Goal: Find specific page/section: Find specific page/section

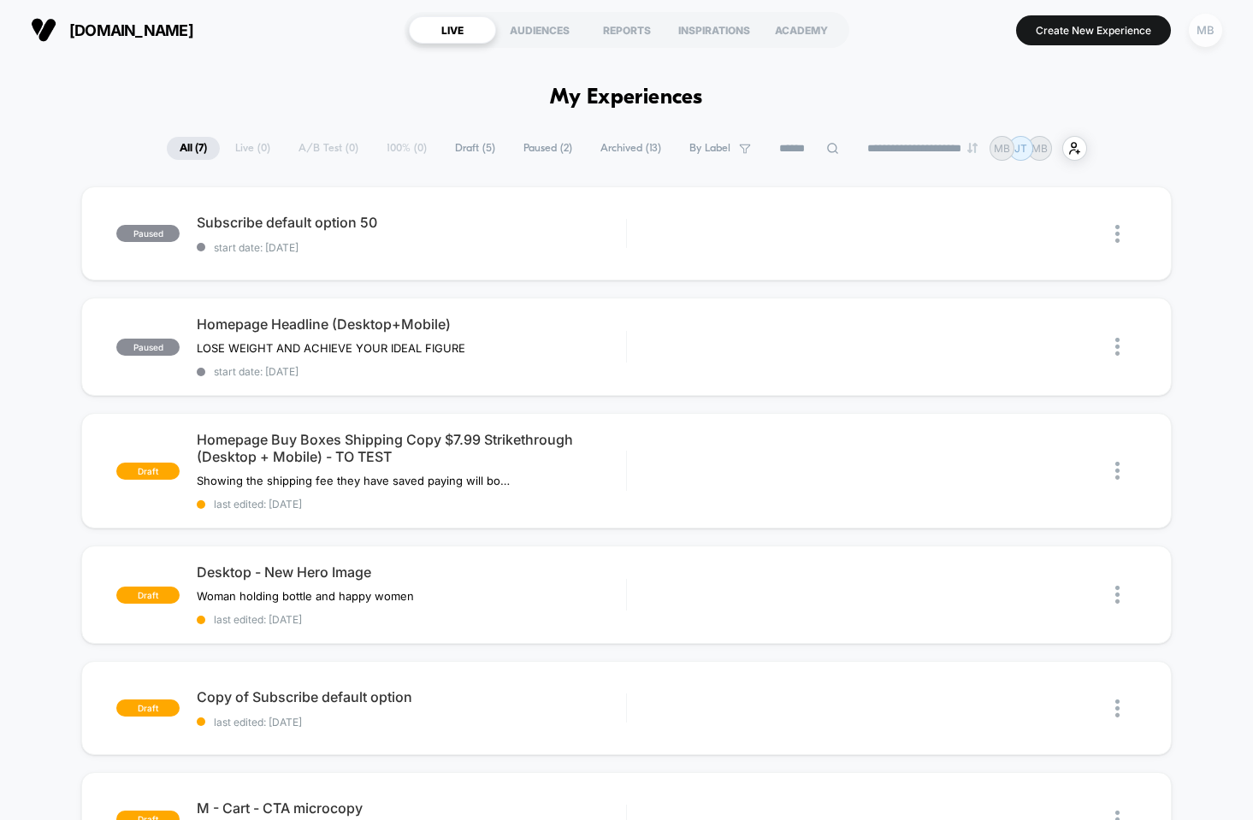
click at [1213, 31] on div "MB" at bounding box center [1205, 30] width 33 height 33
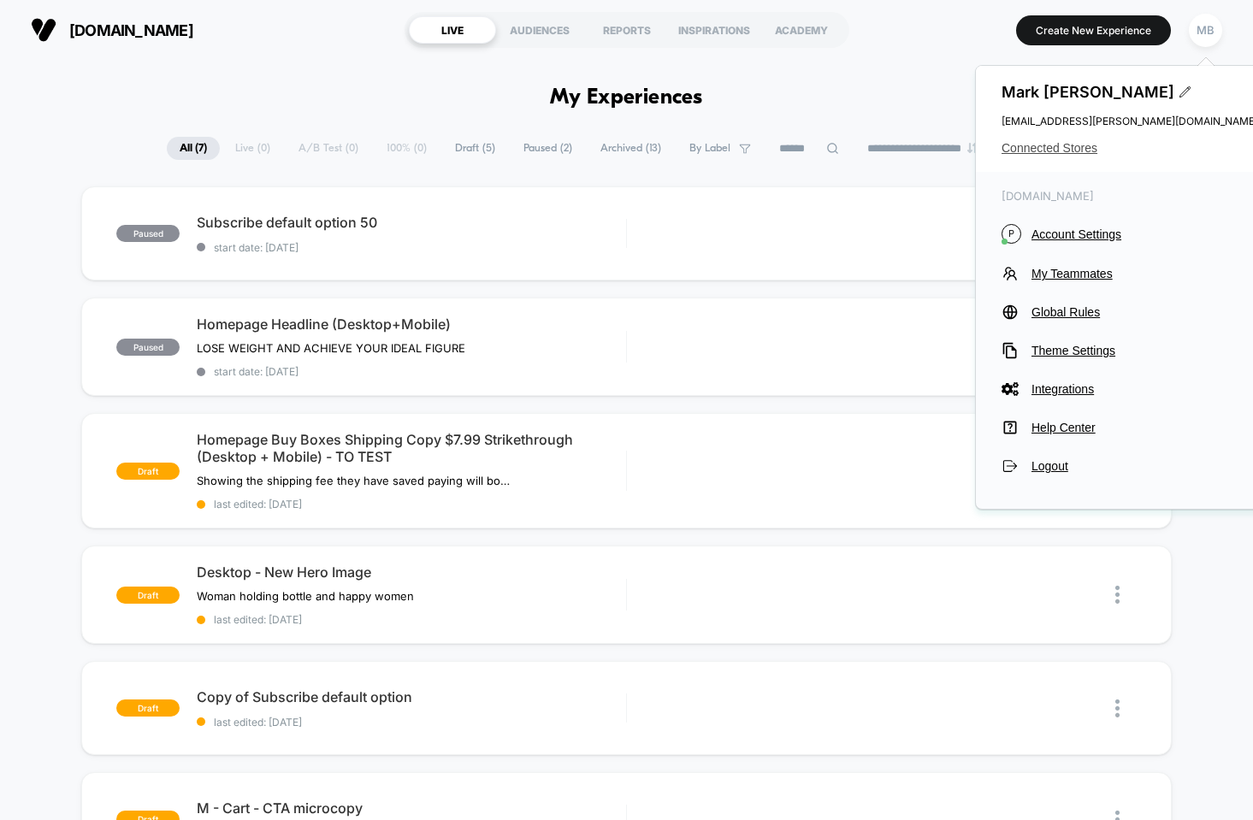
click at [1049, 152] on span "Connected Stores" at bounding box center [1130, 148] width 257 height 14
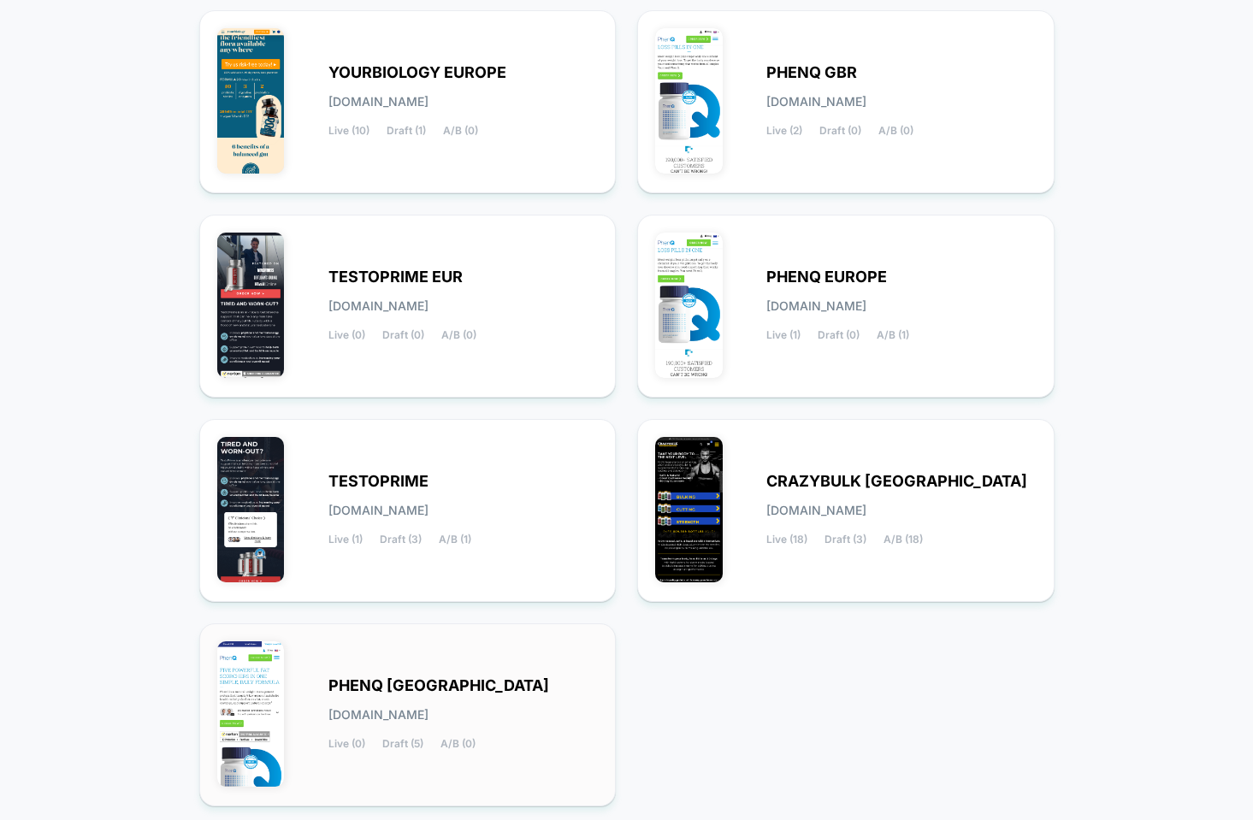
scroll to position [203, 0]
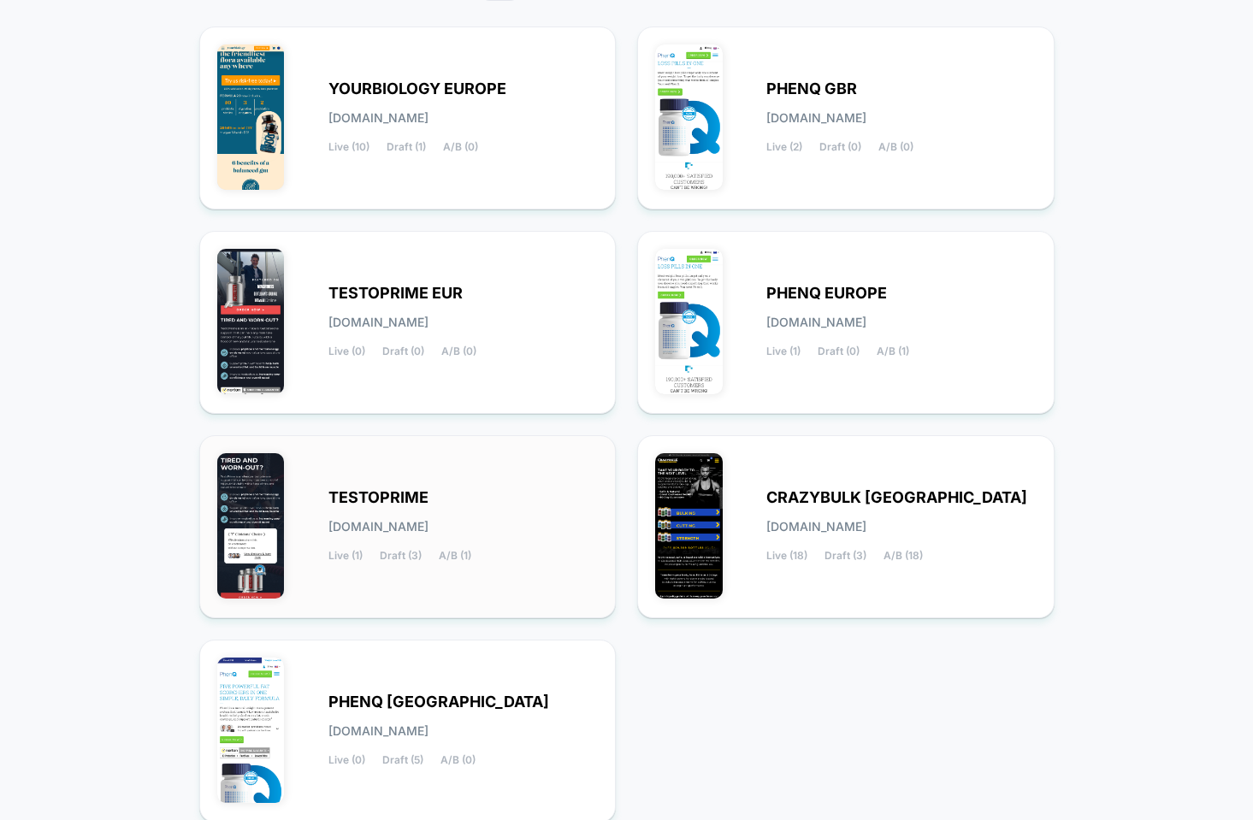
click at [393, 518] on div "TESTOPRIME [DOMAIN_NAME] Live (1) Draft (3) A/B (1)" at bounding box center [464, 527] width 270 height 70
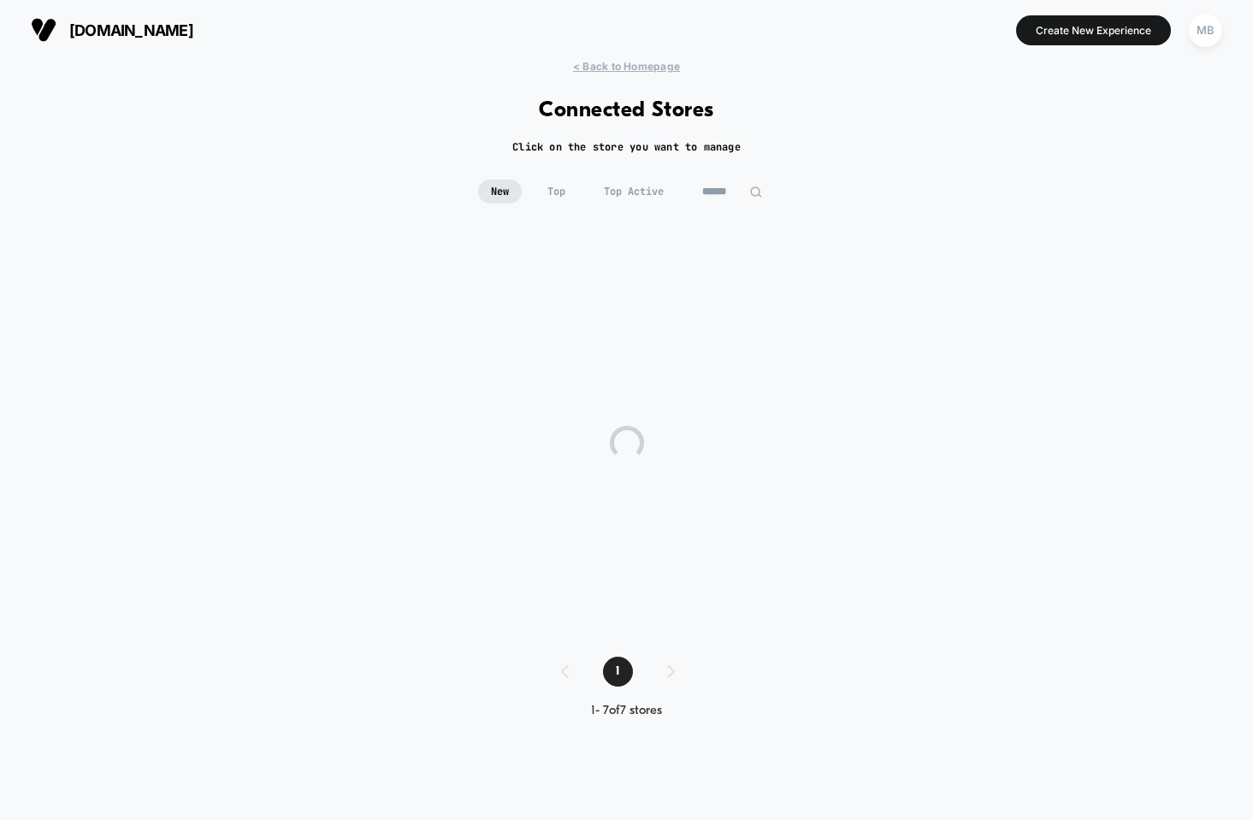
scroll to position [0, 0]
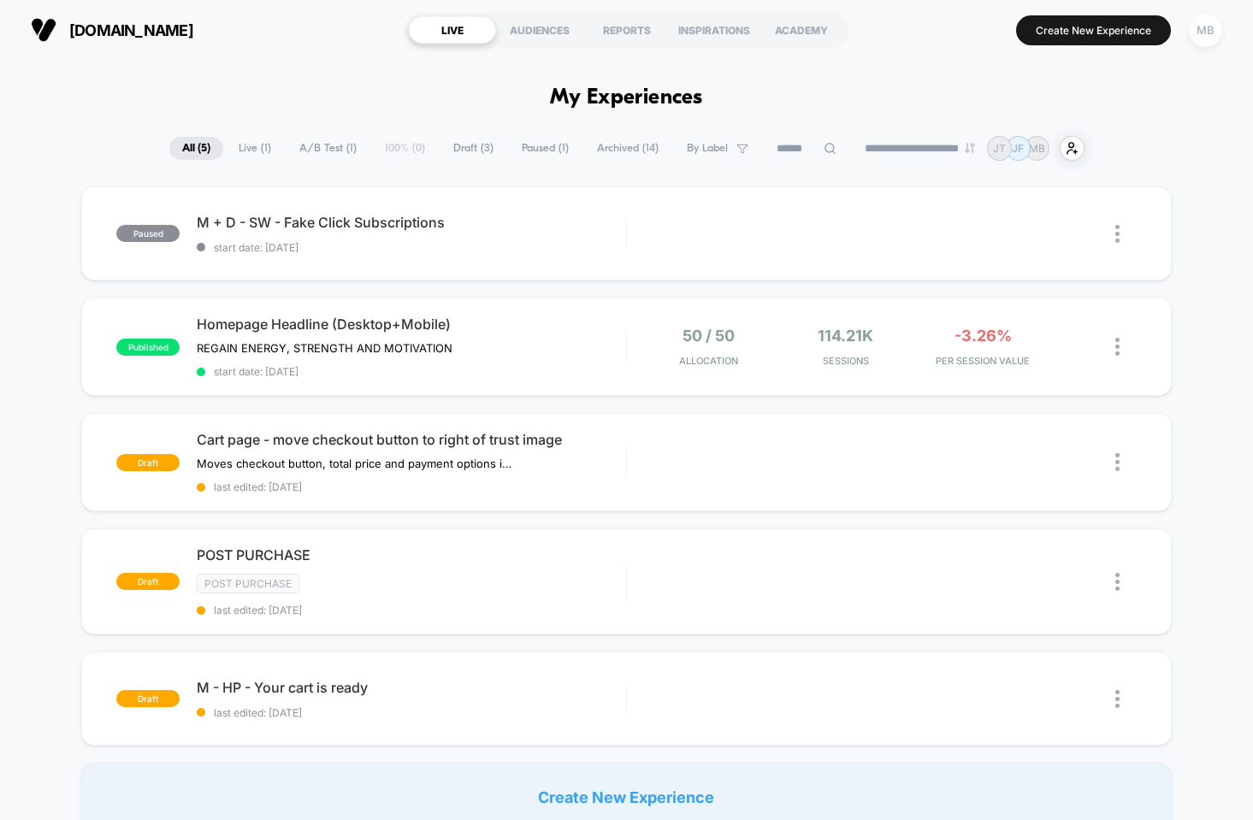
click at [1205, 33] on div "MB" at bounding box center [1205, 30] width 33 height 33
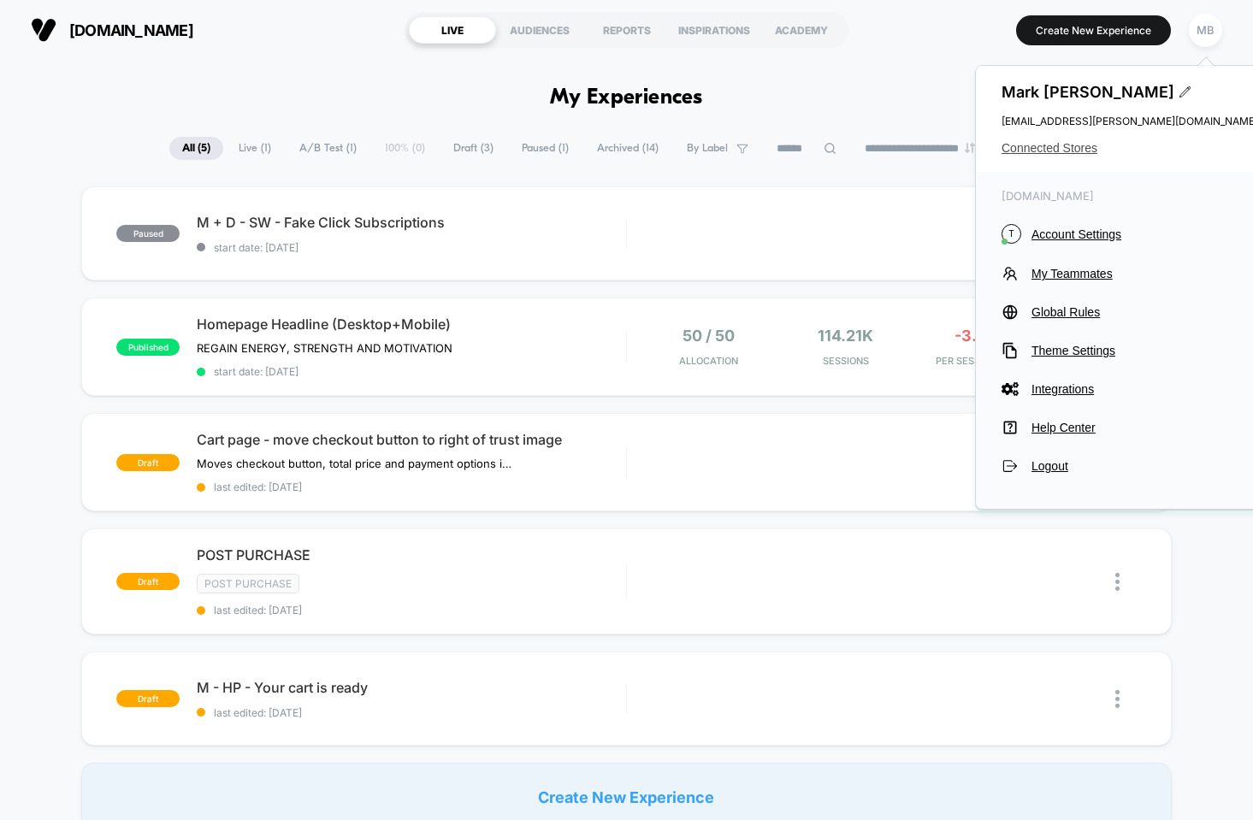
click at [1054, 146] on span "Connected Stores" at bounding box center [1130, 148] width 257 height 14
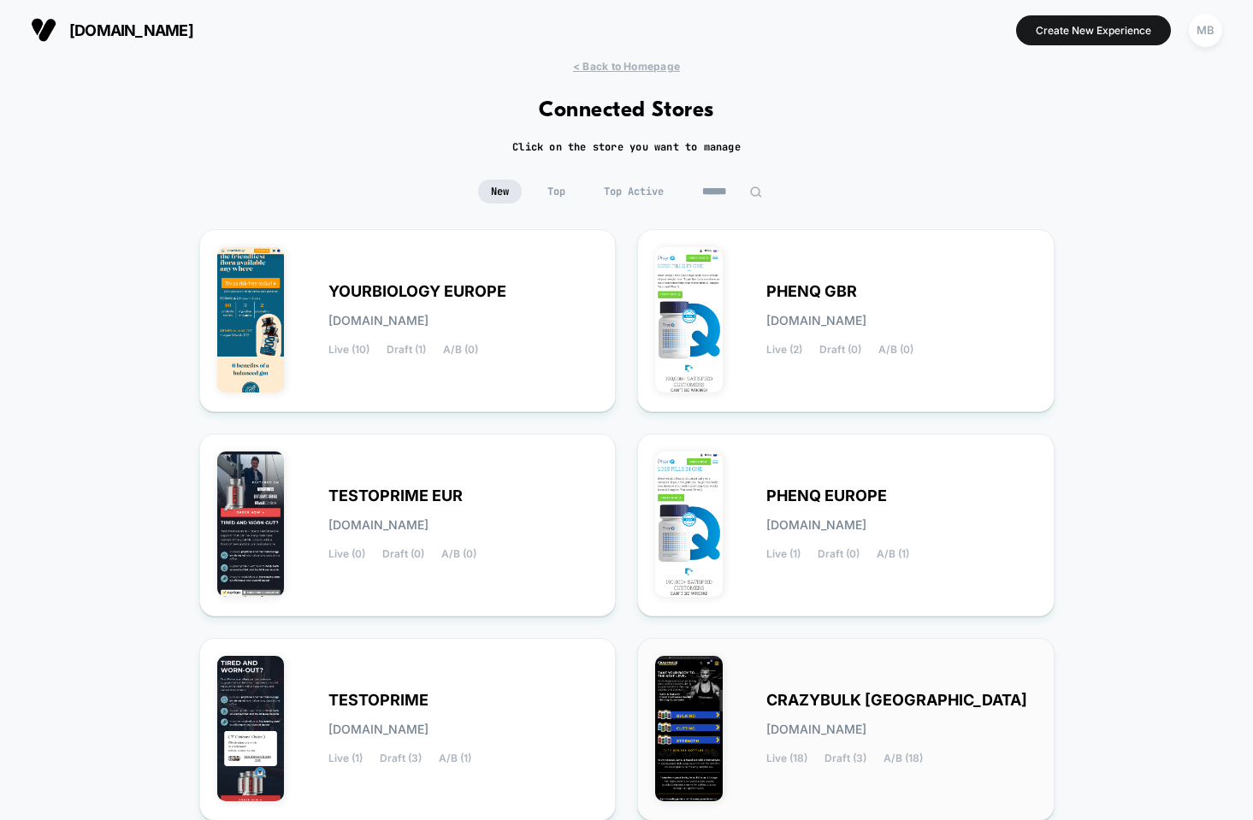
click at [791, 655] on div "CRAZYBULK USA [DOMAIN_NAME] Live (18) Draft (3) A/B (18)" at bounding box center [846, 729] width 418 height 183
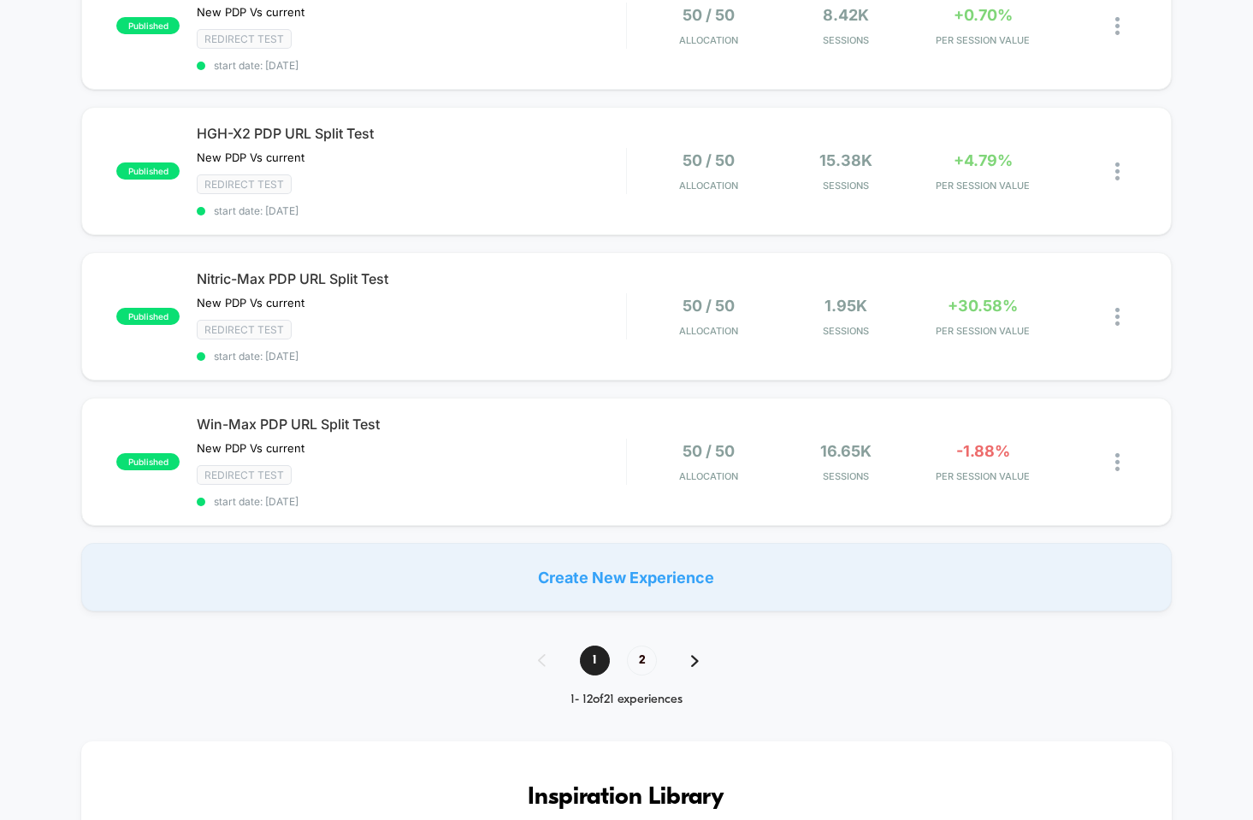
scroll to position [1445, 0]
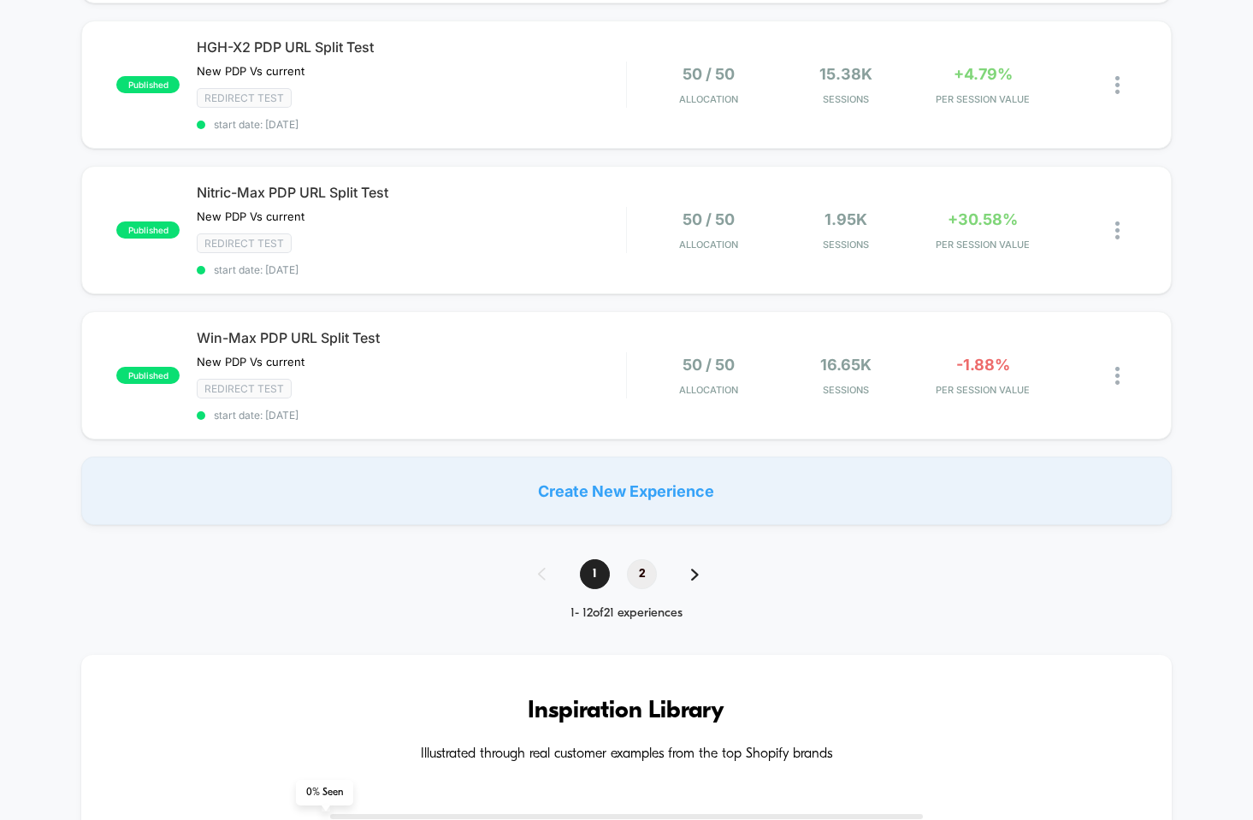
click at [641, 577] on span "2" at bounding box center [642, 575] width 30 height 30
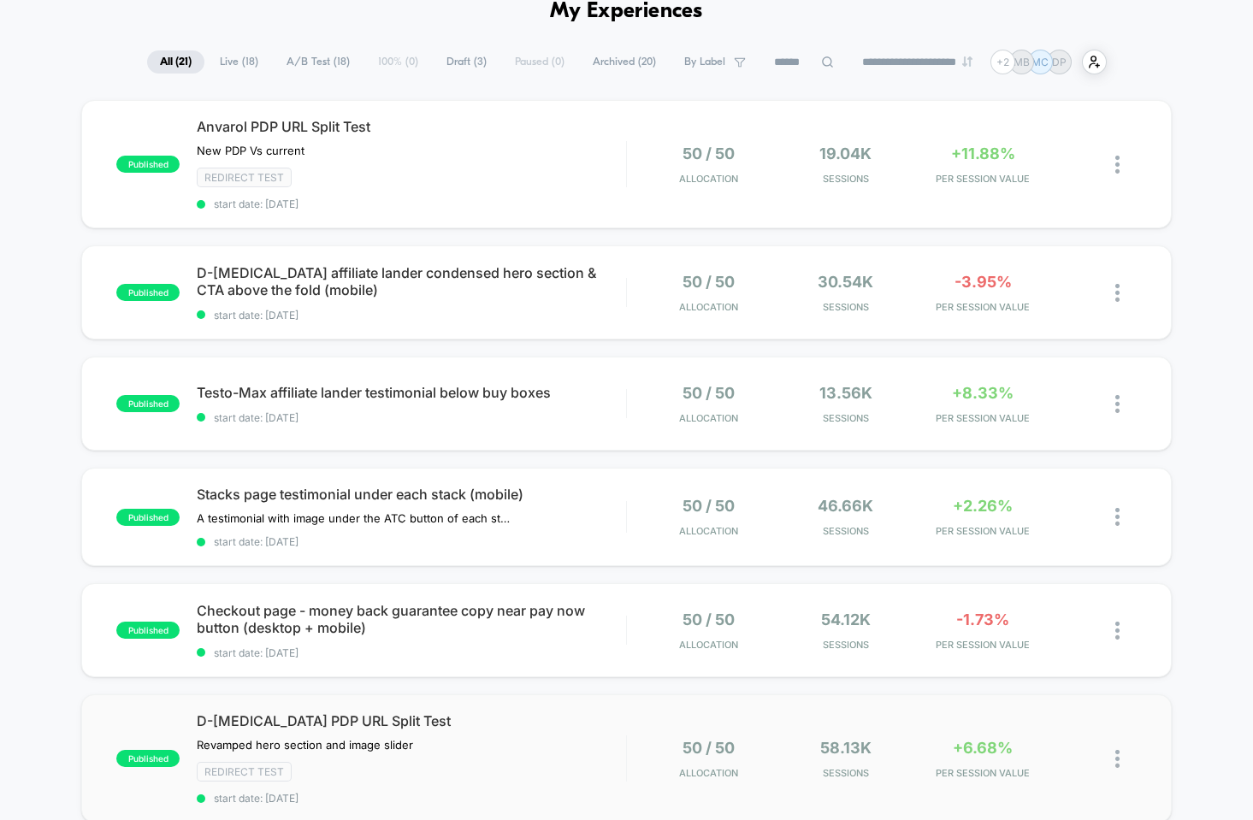
scroll to position [87, 0]
click at [421, 390] on span "Testo-Max affiliate lander testimonial below buy boxes Click to edit experience…" at bounding box center [411, 391] width 429 height 17
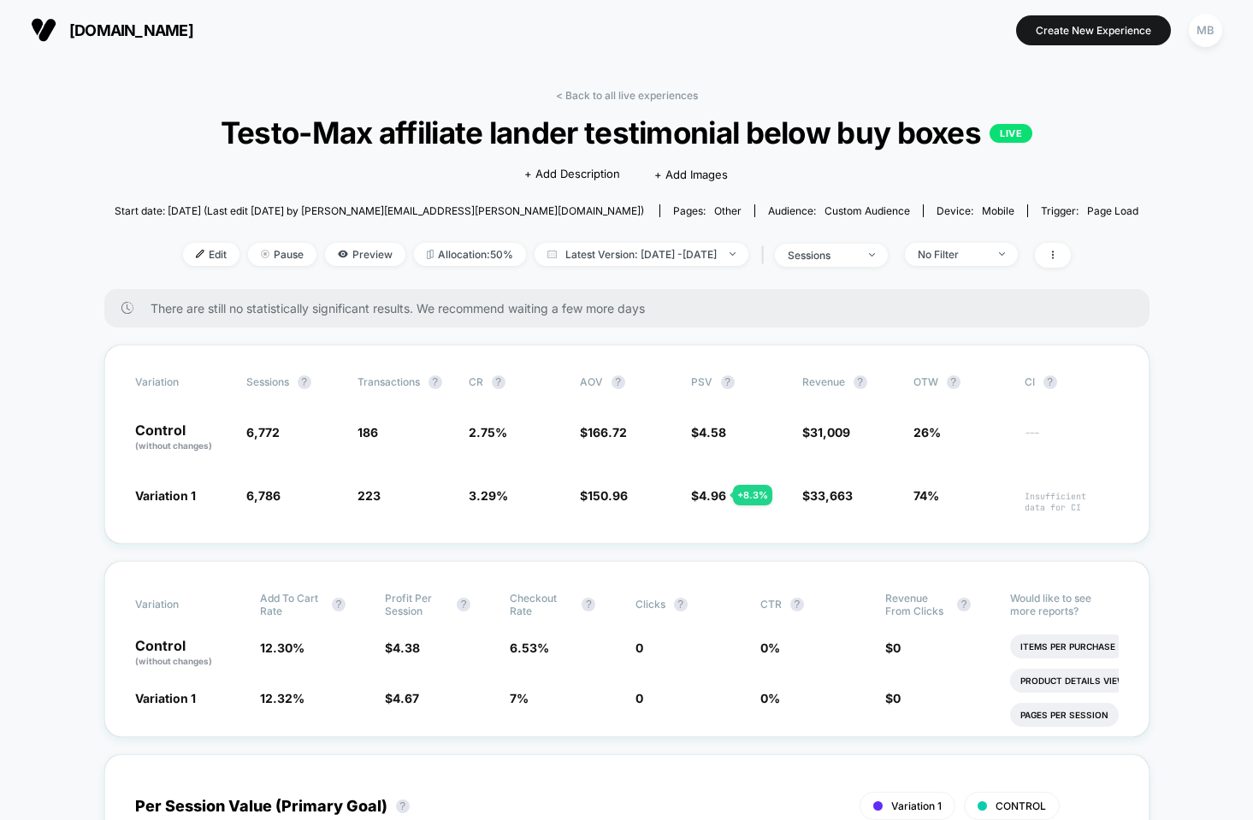
click at [655, 102] on div "< Back to all live experiences Testo-Max affiliate lander testimonial below buy…" at bounding box center [627, 189] width 1024 height 200
click at [652, 97] on link "< Back to all live experiences" at bounding box center [627, 95] width 142 height 13
